Goal: Find specific page/section: Find specific page/section

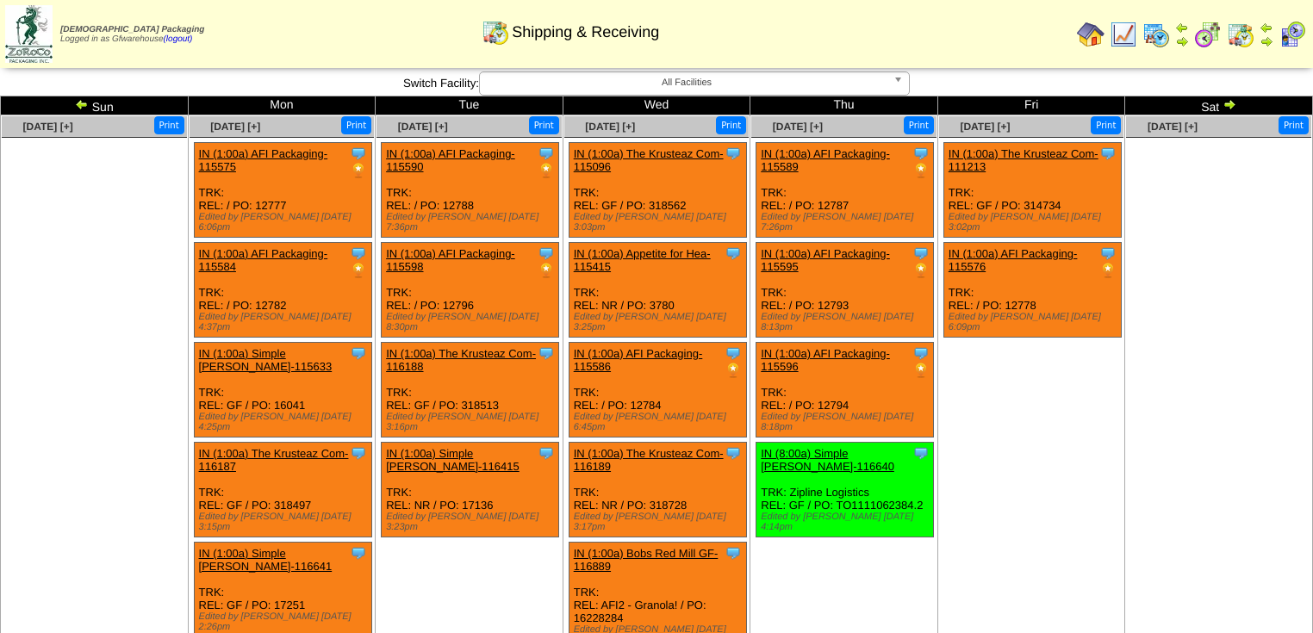
drag, startPoint x: 83, startPoint y: 104, endPoint x: 110, endPoint y: 103, distance: 27.6
click at [83, 104] on img at bounding box center [82, 104] width 14 height 14
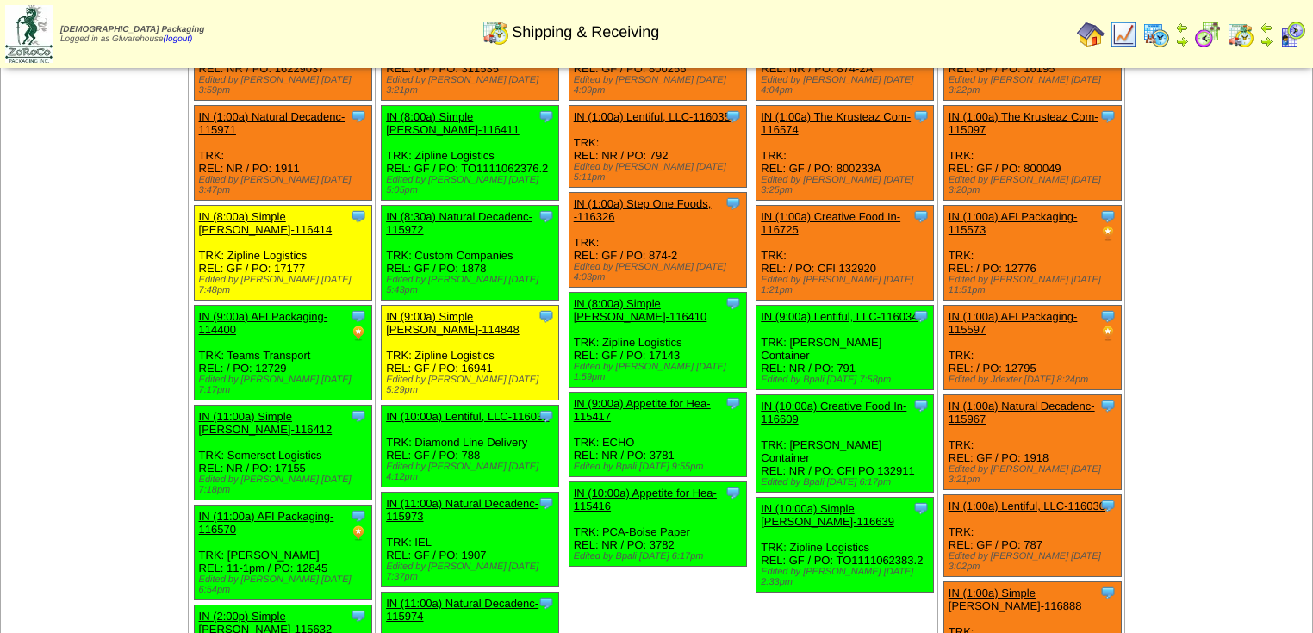
scroll to position [138, 0]
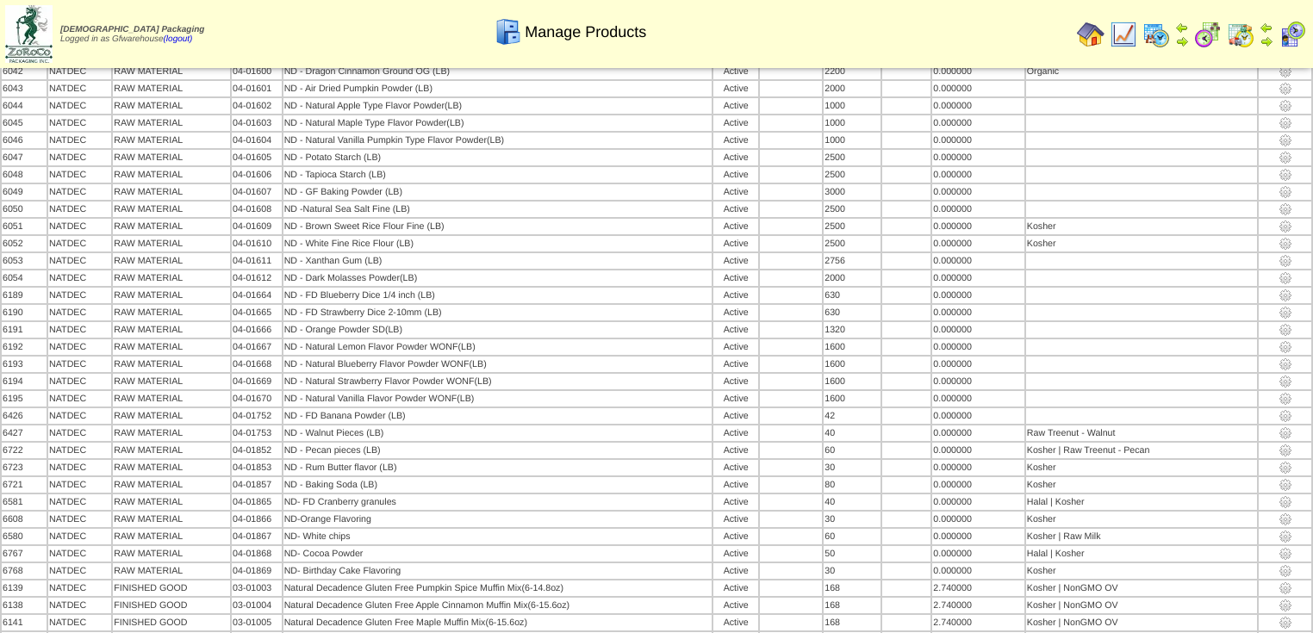
scroll to position [69, 0]
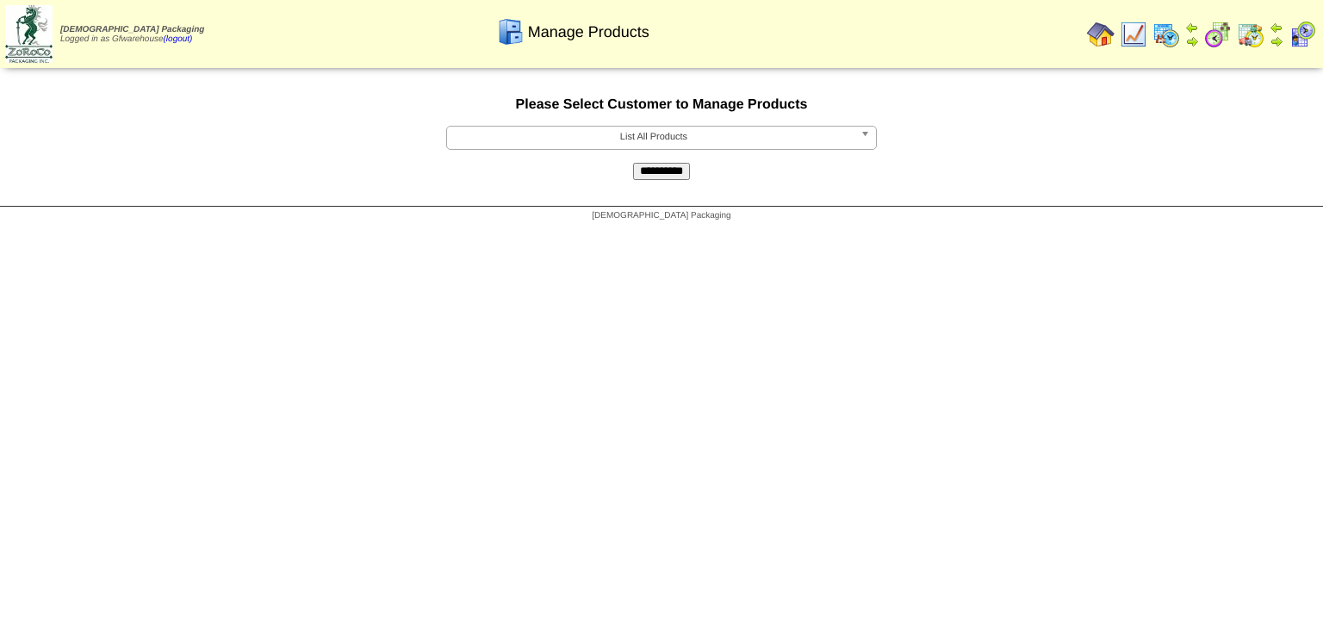
click at [865, 138] on b at bounding box center [868, 138] width 16 height 22
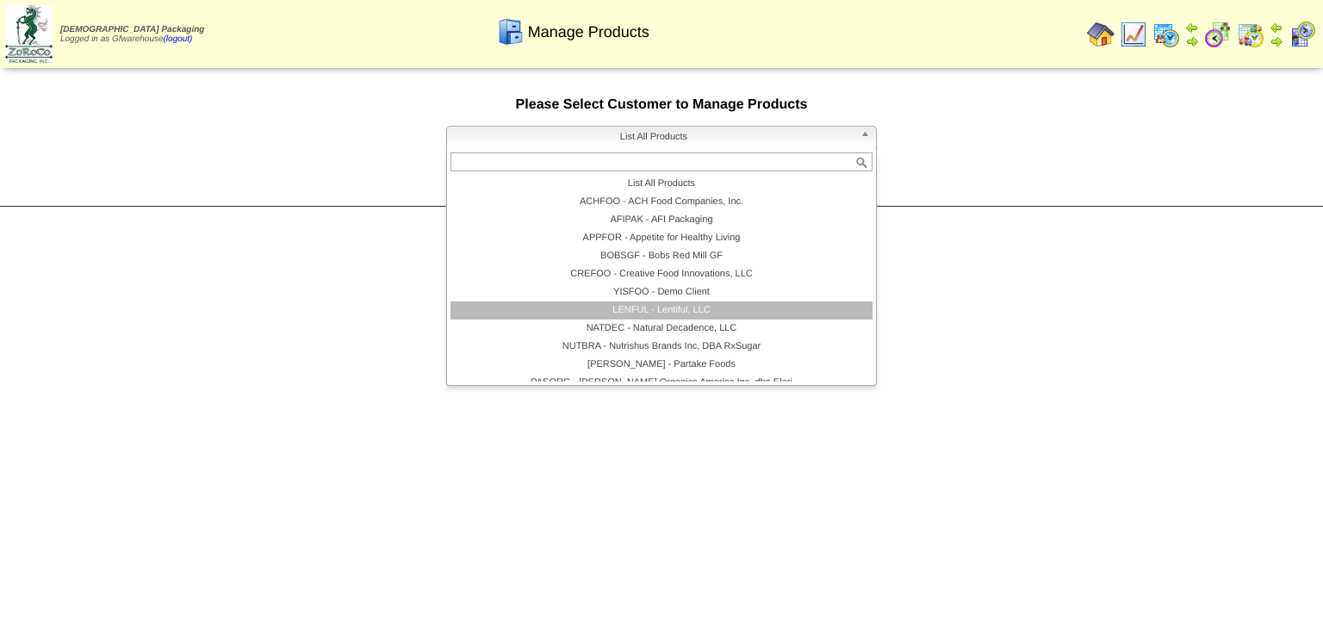
drag, startPoint x: 700, startPoint y: 307, endPoint x: 698, endPoint y: 246, distance: 60.4
click at [701, 307] on li "LENFUL - Lentiful, LLC" at bounding box center [661, 310] width 422 height 18
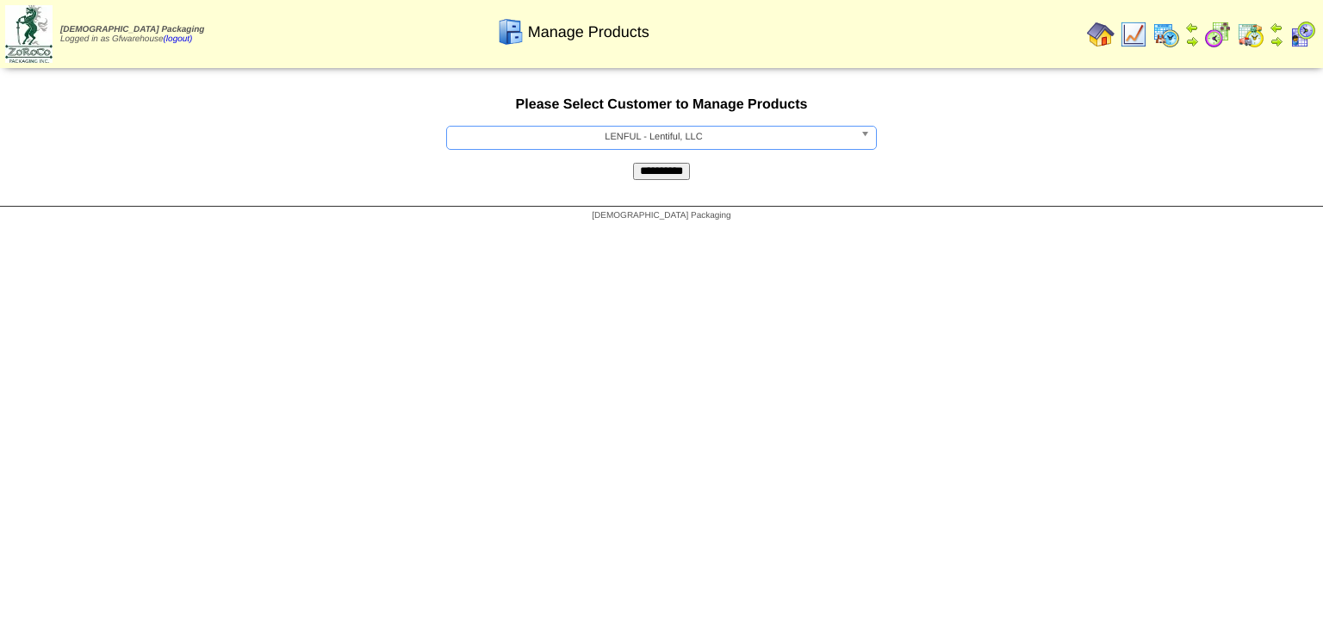
click at [689, 177] on input "**********" at bounding box center [661, 171] width 57 height 17
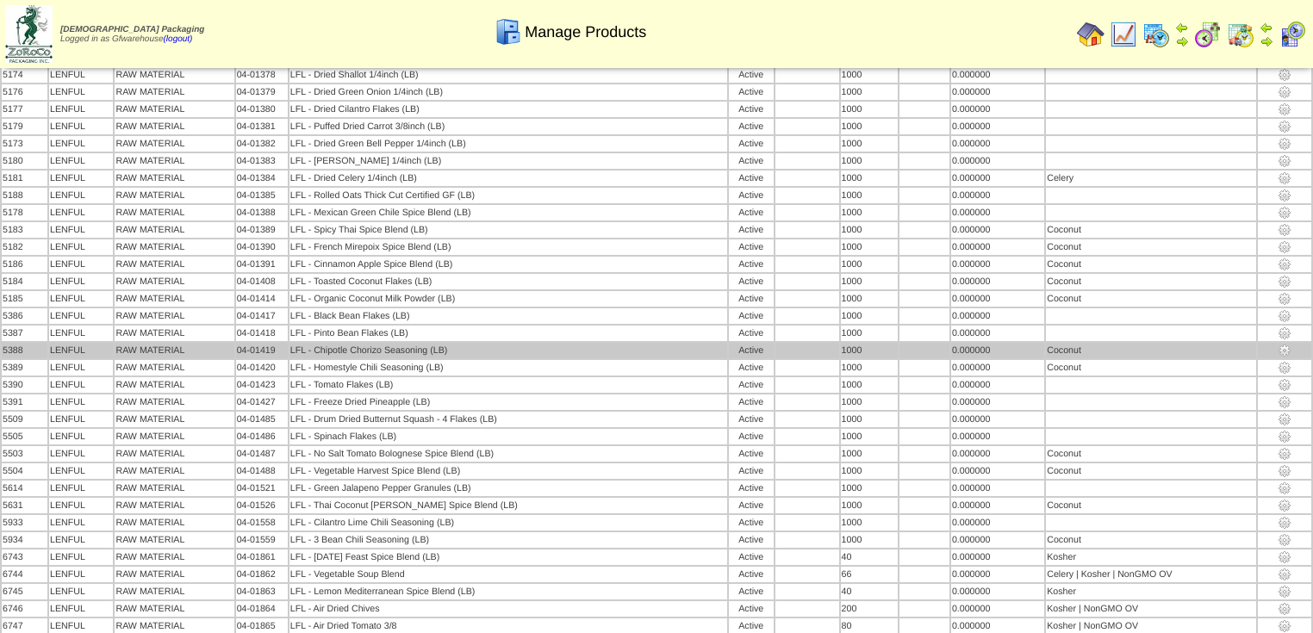
scroll to position [207, 0]
